Goal: Information Seeking & Learning: Find specific fact

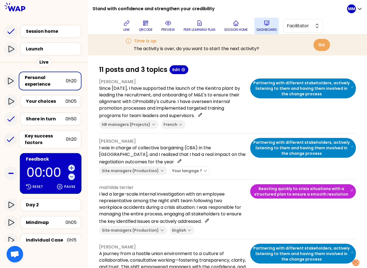
click at [273, 29] on p "Dashboard" at bounding box center [267, 30] width 20 height 4
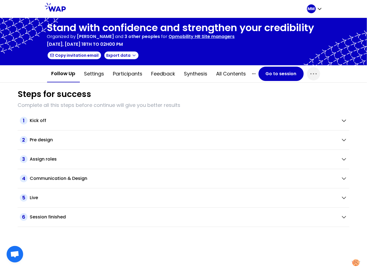
click at [249, 74] on button "All contents" at bounding box center [231, 74] width 39 height 17
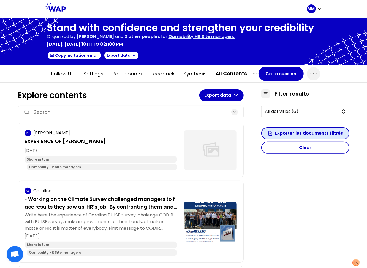
click at [291, 134] on button "Exporter les documents filtrés" at bounding box center [305, 133] width 88 height 12
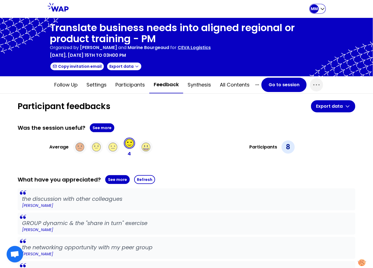
click at [314, 11] on p "MM" at bounding box center [314, 9] width 7 height 6
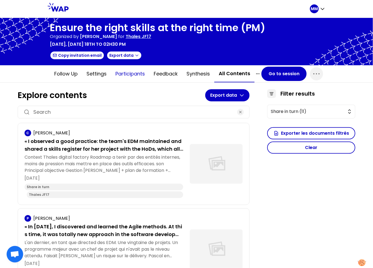
click at [129, 74] on button "Participants" at bounding box center [130, 74] width 38 height 17
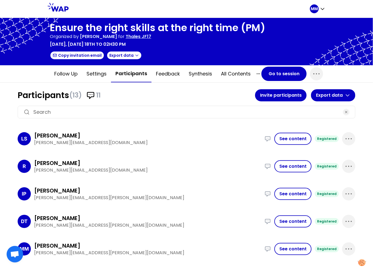
click at [149, 110] on input at bounding box center [186, 112] width 306 height 8
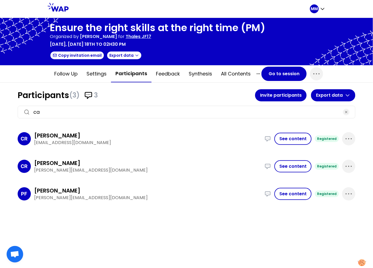
click at [72, 168] on p "camille.rieunier@thalesgroup.com" at bounding box center [147, 170] width 227 height 7
copy div "camille.rieunier@thalesgroup.com AVS/FLX/MTL, we were dealing with 1 main custo…"
click at [187, 115] on input "ca" at bounding box center [186, 112] width 306 height 8
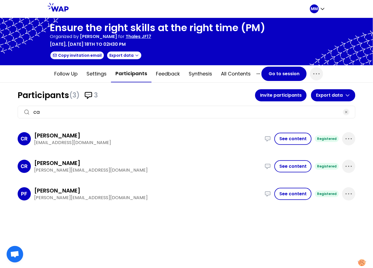
click at [187, 115] on input "ca" at bounding box center [186, 112] width 306 height 8
click at [187, 114] on input "ca" at bounding box center [186, 112] width 306 height 8
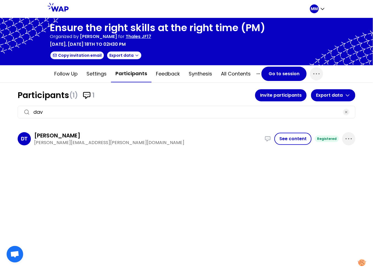
type input "dav"
click at [290, 137] on button "See content" at bounding box center [292, 139] width 37 height 12
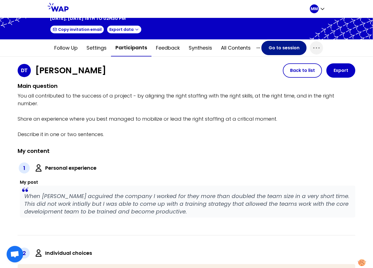
scroll to position [25, 0]
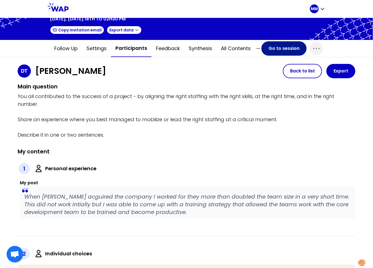
click at [278, 47] on button "Go to session" at bounding box center [283, 48] width 45 height 14
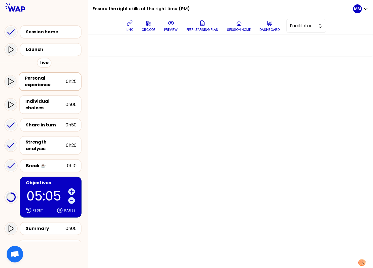
click at [46, 87] on div "Personal experience" at bounding box center [45, 81] width 41 height 13
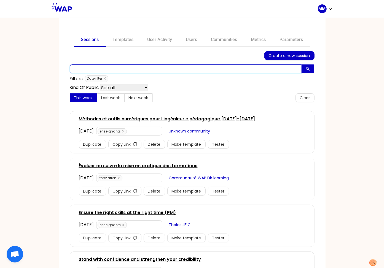
click at [140, 68] on input "text" at bounding box center [186, 68] width 232 height 9
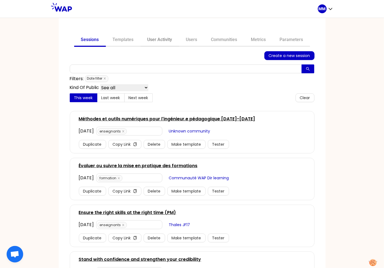
click at [161, 39] on link "User Activity" at bounding box center [159, 40] width 39 height 13
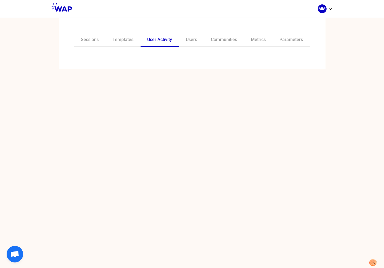
click at [116, 58] on div "Sessions Templates User Activity Users Communities Metrics Parameters" at bounding box center [192, 43] width 267 height 51
click at [92, 56] on input "text" at bounding box center [188, 59] width 231 height 8
paste input "christophe.decroix@somfy.com"
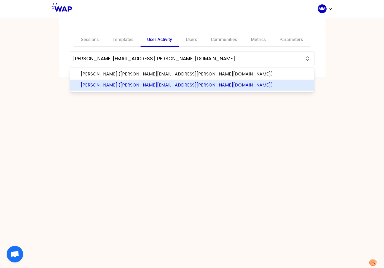
click at [139, 86] on span "DECROIX (christophe.decroix@somfy.com)" at bounding box center [195, 85] width 229 height 7
type input "DECROIX (christophe.decroix@somfy.com)"
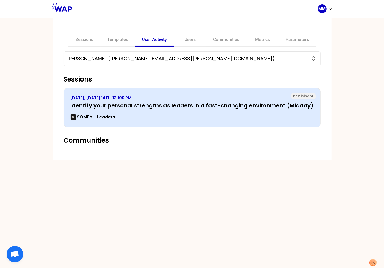
click at [129, 110] on div "OCTOBER 2025, TUESDAY 14TH, 12H00 PM Identify your personal strengths as leader…" at bounding box center [191, 107] width 243 height 25
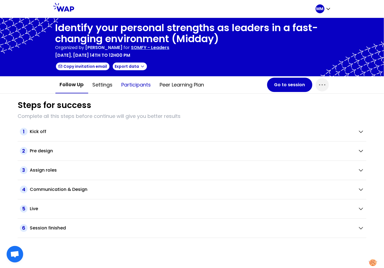
click at [122, 88] on button "Participants" at bounding box center [136, 85] width 38 height 17
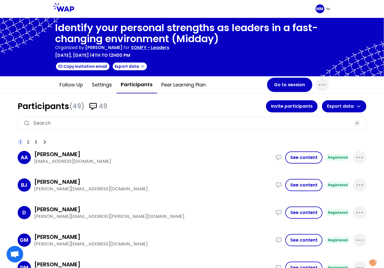
click at [104, 121] on input at bounding box center [191, 123] width 317 height 8
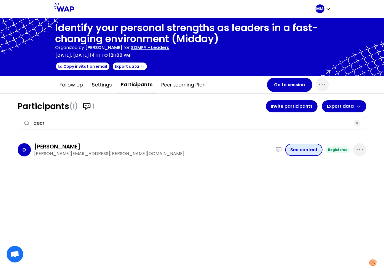
type input "decr"
click at [304, 147] on button "See content" at bounding box center [303, 150] width 37 height 12
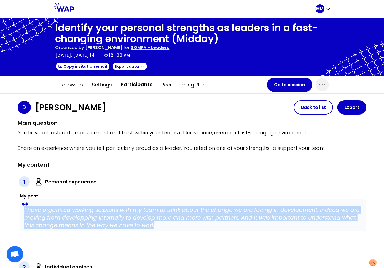
drag, startPoint x: 24, startPoint y: 208, endPoint x: 7, endPoint y: 214, distance: 17.7
click at [181, 228] on blockquote "I have organized working sessions with my team to think about the change we are…" at bounding box center [193, 215] width 346 height 32
copy p "I have organized working sessions with my team to think about the change we are…"
drag, startPoint x: 133, startPoint y: 83, endPoint x: 173, endPoint y: 92, distance: 40.6
click at [133, 83] on button "Participants" at bounding box center [136, 84] width 40 height 17
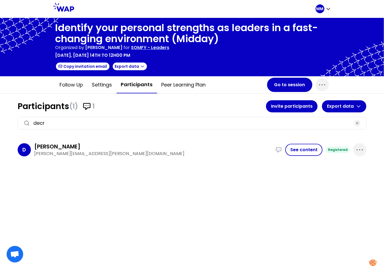
drag, startPoint x: 361, startPoint y: 147, endPoint x: 351, endPoint y: 157, distance: 14.2
click at [361, 147] on icon "button" at bounding box center [359, 149] width 9 height 9
click at [341, 167] on p "Delete" at bounding box center [343, 168] width 15 height 8
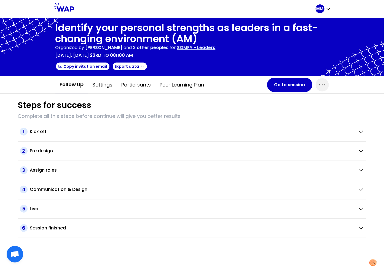
click at [215, 48] on p "SOMFY - Leaders" at bounding box center [196, 47] width 38 height 7
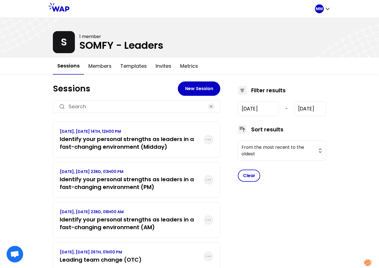
click at [154, 183] on h3 "Identify your personal strengths as leaders in a fast-changing environment (PM)" at bounding box center [132, 182] width 144 height 15
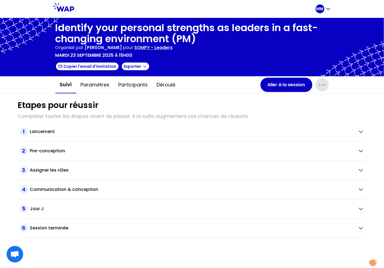
drag, startPoint x: 322, startPoint y: 85, endPoint x: 317, endPoint y: 89, distance: 6.0
click at [321, 85] on icon "button" at bounding box center [321, 84] width 9 height 9
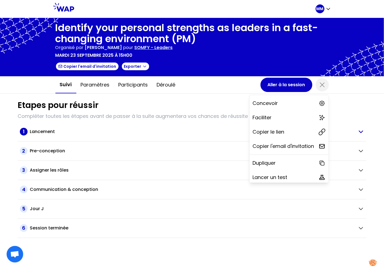
drag, startPoint x: 274, startPoint y: 131, endPoint x: 271, endPoint y: 132, distance: 3.1
click at [274, 131] on p "Copier le lien" at bounding box center [268, 132] width 32 height 8
